Goal: Task Accomplishment & Management: Use online tool/utility

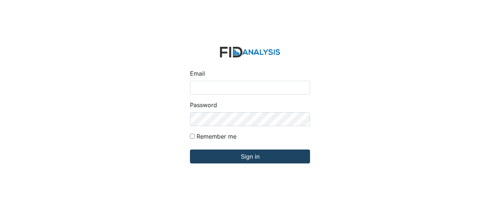
type input "[EMAIL_ADDRESS][DOMAIN_NAME]"
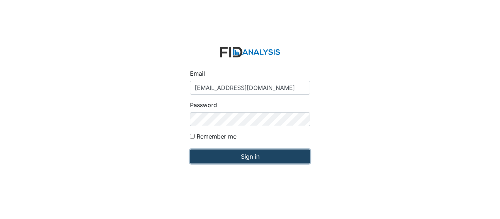
click at [231, 160] on input "Sign in" at bounding box center [250, 157] width 120 height 14
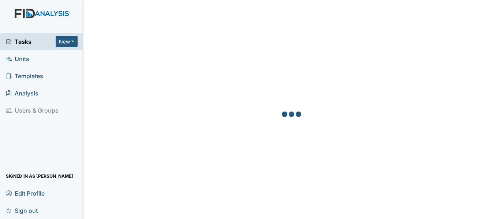
click at [26, 57] on span "Units" at bounding box center [17, 58] width 23 height 11
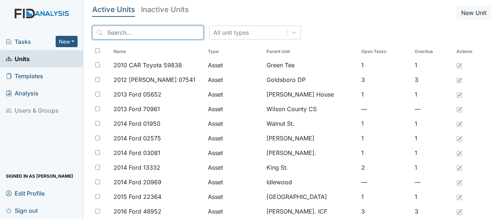
click at [105, 32] on input "search" at bounding box center [147, 33] width 111 height 14
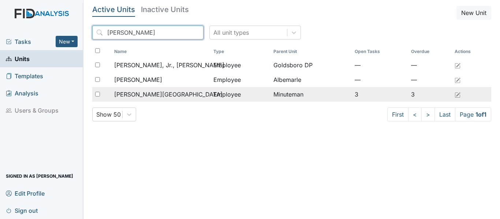
type input "evans"
click at [97, 93] on input "checkbox" at bounding box center [97, 94] width 5 height 5
checkbox input "true"
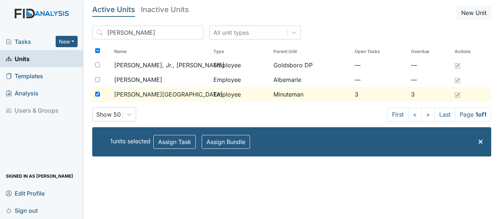
click at [175, 96] on div "[PERSON_NAME][GEOGRAPHIC_DATA]" at bounding box center [160, 94] width 93 height 9
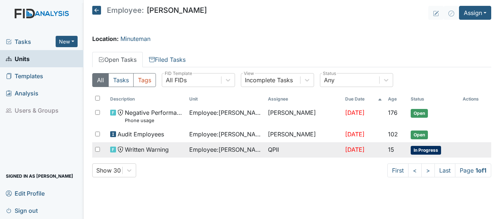
click at [432, 149] on span "In Progress" at bounding box center [426, 150] width 30 height 9
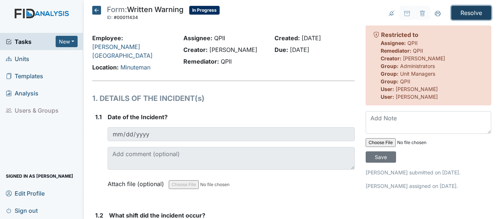
click at [466, 11] on input "Resolve" at bounding box center [472, 13] width 40 height 14
